Goal: Answer question/provide support: Share knowledge or assist other users

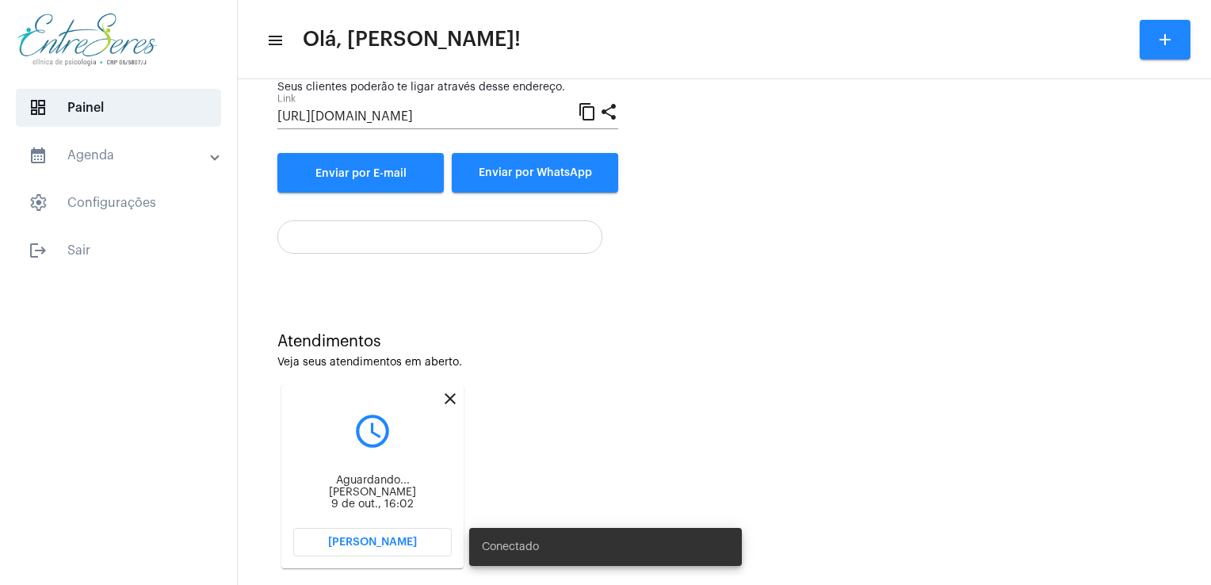
scroll to position [211, 0]
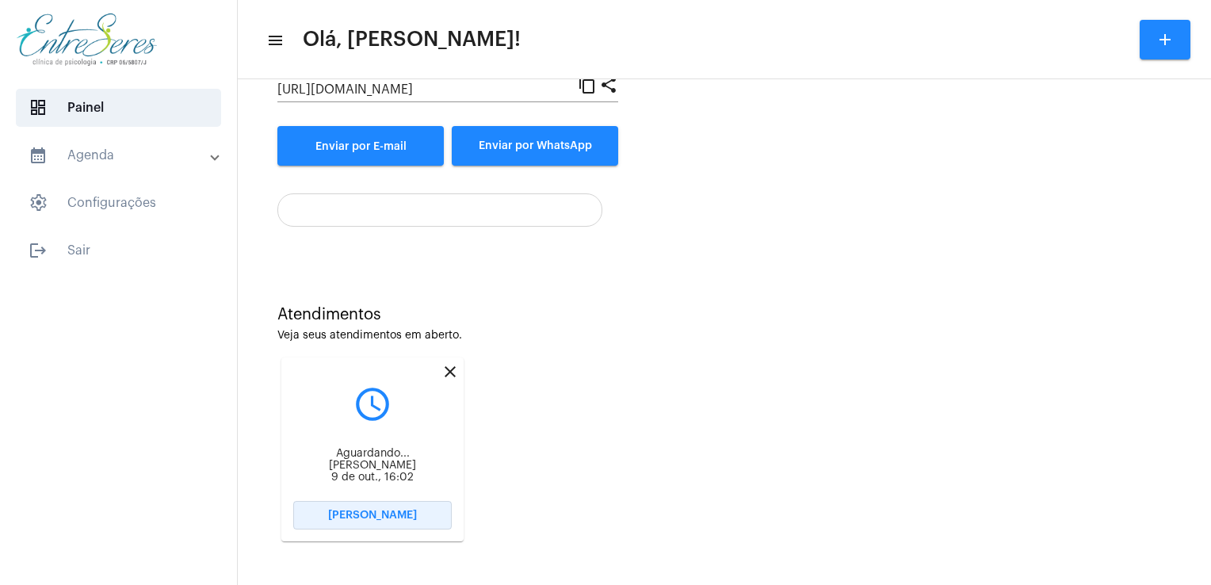
click at [414, 517] on button "[PERSON_NAME]" at bounding box center [372, 515] width 158 height 29
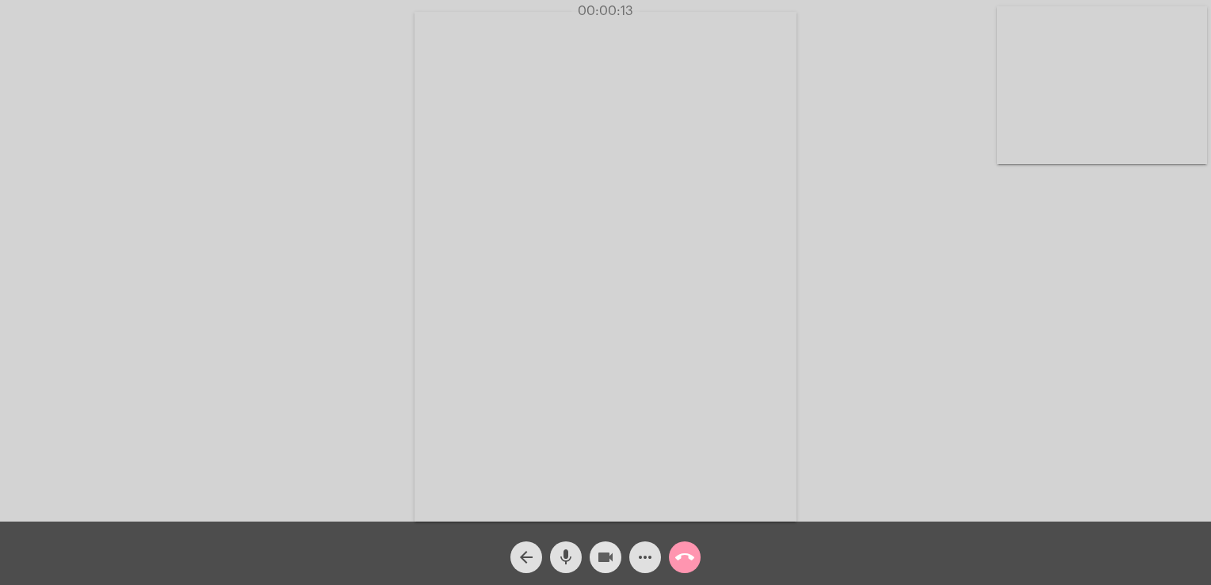
click at [601, 551] on mat-icon "videocam" at bounding box center [605, 557] width 19 height 19
click at [601, 551] on mat-icon "videocam_off" at bounding box center [605, 557] width 19 height 19
click at [685, 549] on mat-icon "call_end" at bounding box center [684, 557] width 19 height 19
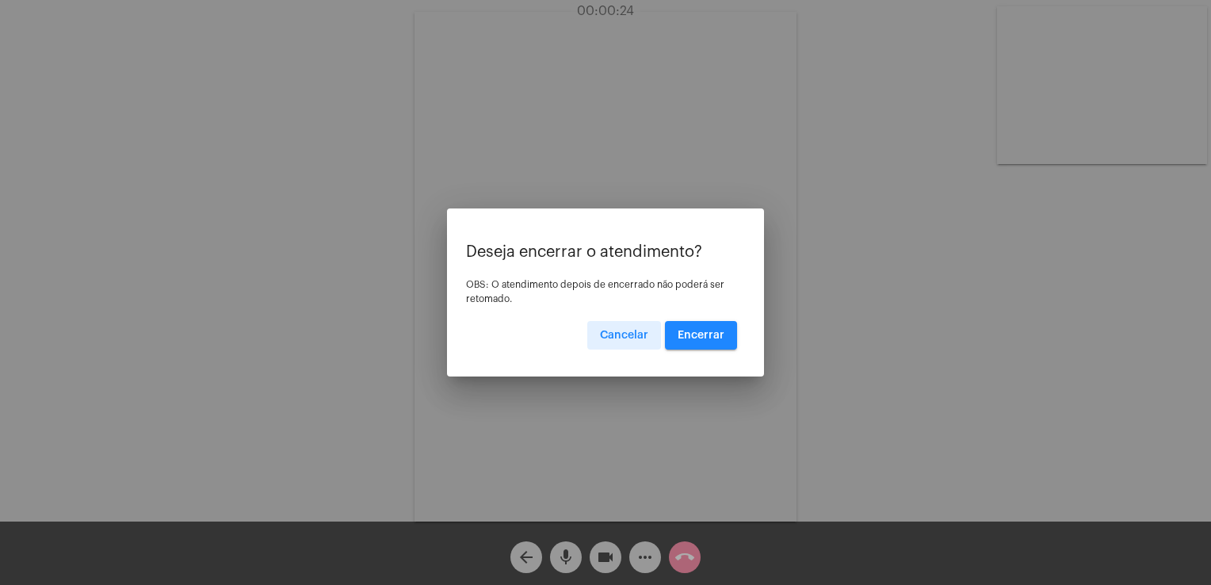
click at [705, 328] on button "Encerrar" at bounding box center [701, 335] width 72 height 29
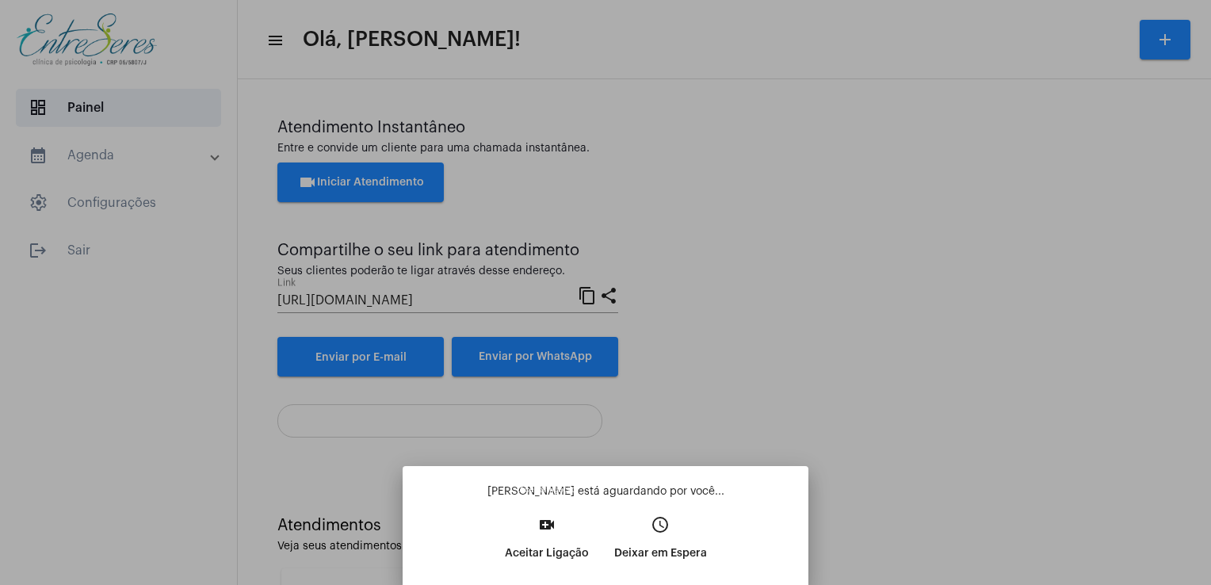
click at [558, 548] on p "Aceitar Ligação" at bounding box center [547, 553] width 84 height 29
